Goal: Book appointment/travel/reservation

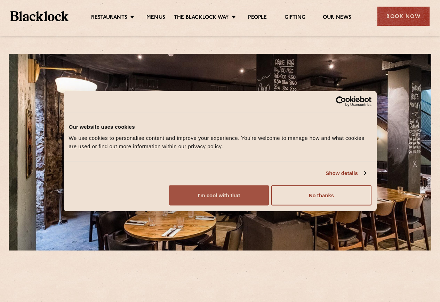
click at [269, 205] on button "I'm cool with that" at bounding box center [219, 195] width 100 height 20
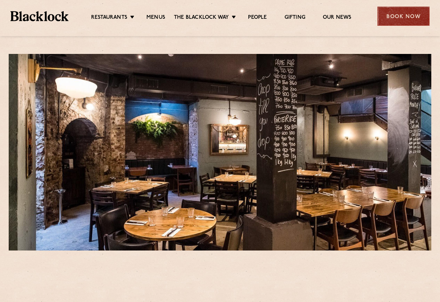
click at [428, 11] on div "Book Now" at bounding box center [404, 16] width 52 height 19
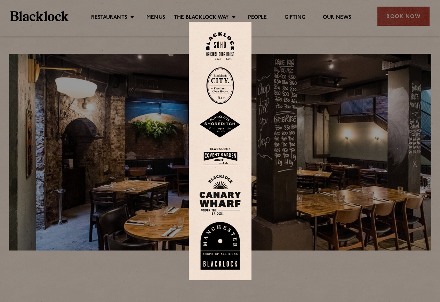
click at [221, 83] on img at bounding box center [220, 85] width 28 height 37
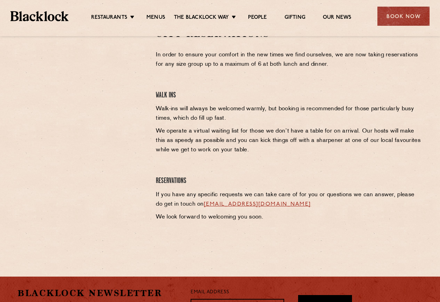
scroll to position [104, 0]
